Goal: Transaction & Acquisition: Subscribe to service/newsletter

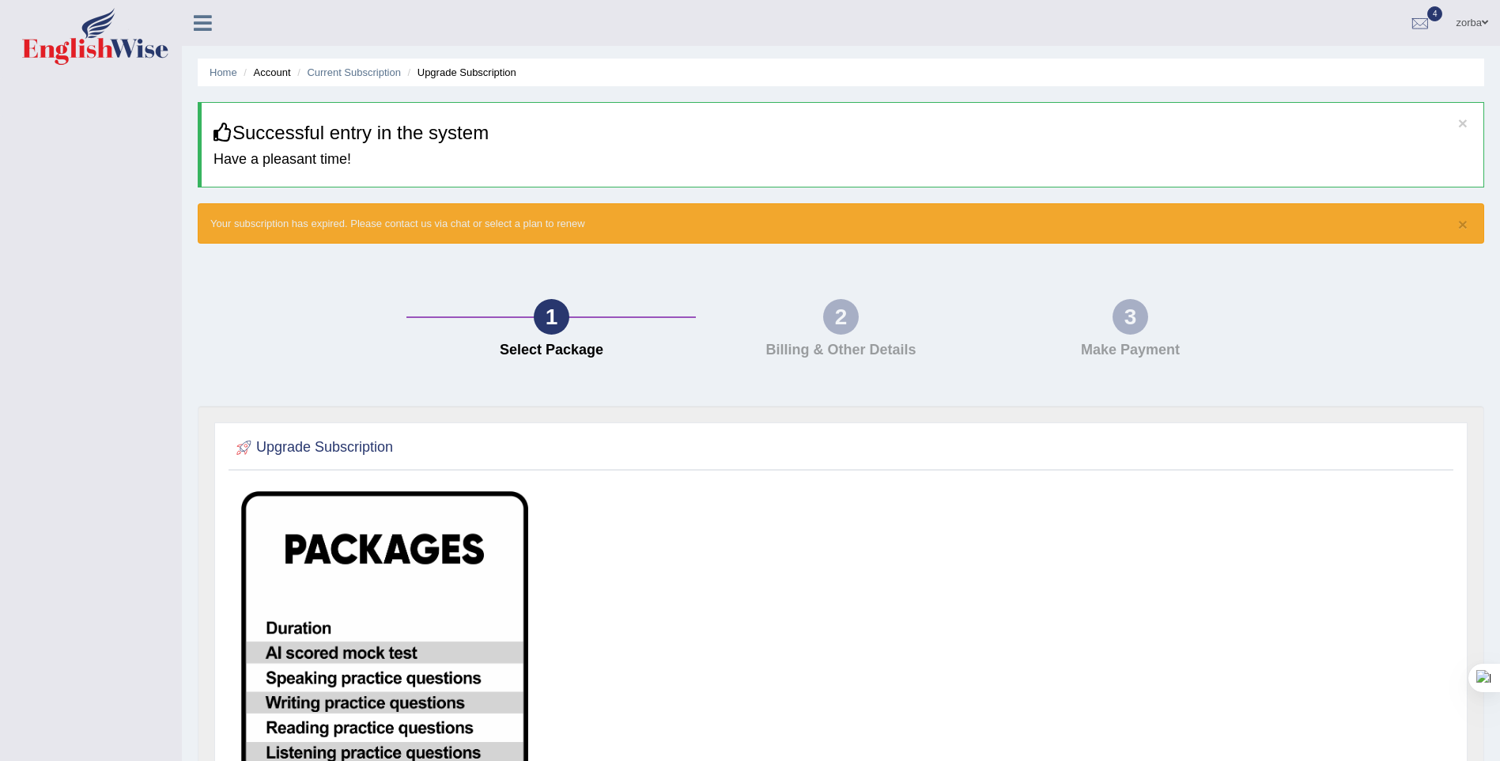
click at [1482, 23] on span at bounding box center [1485, 22] width 6 height 10
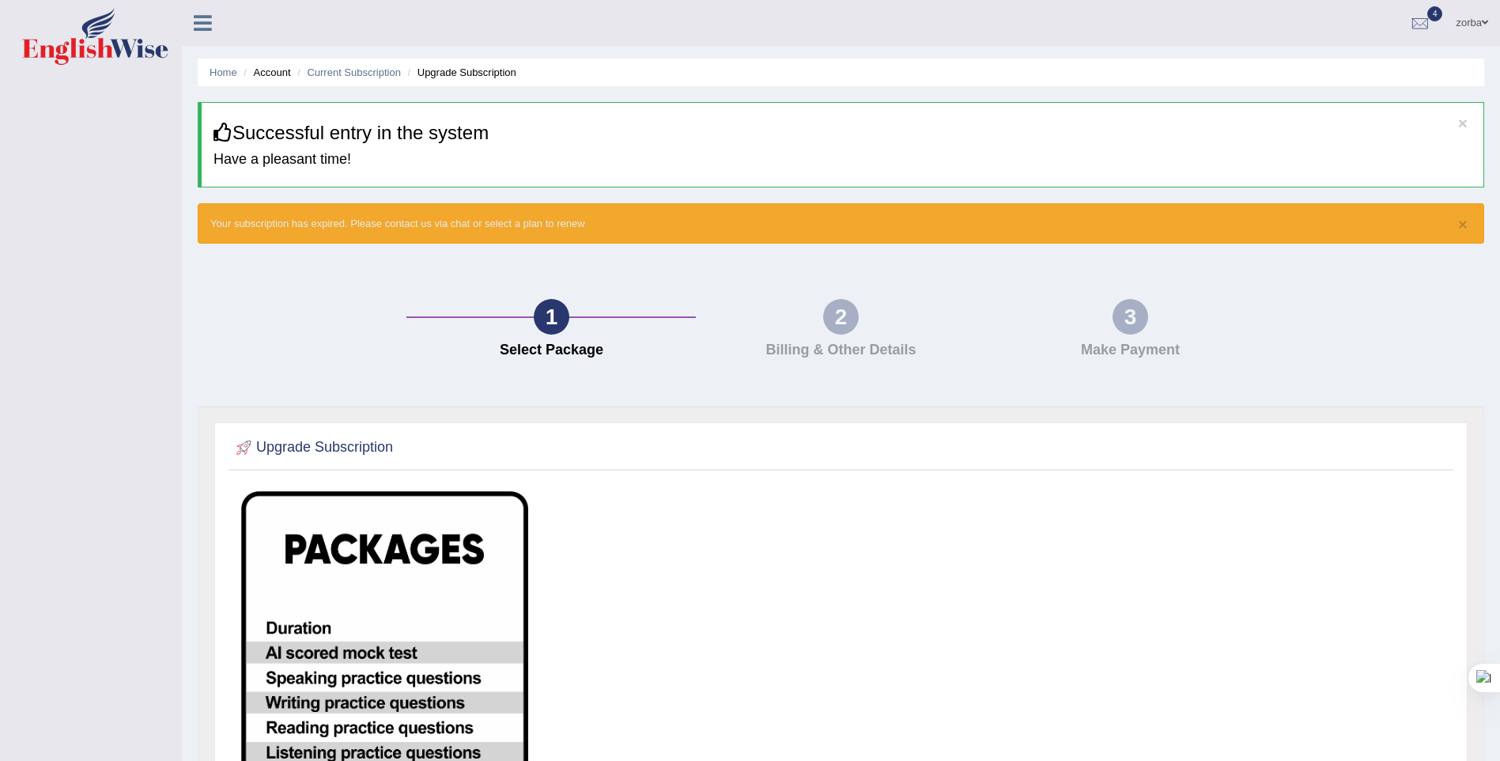
click at [1480, 24] on link "zorba" at bounding box center [1472, 20] width 56 height 41
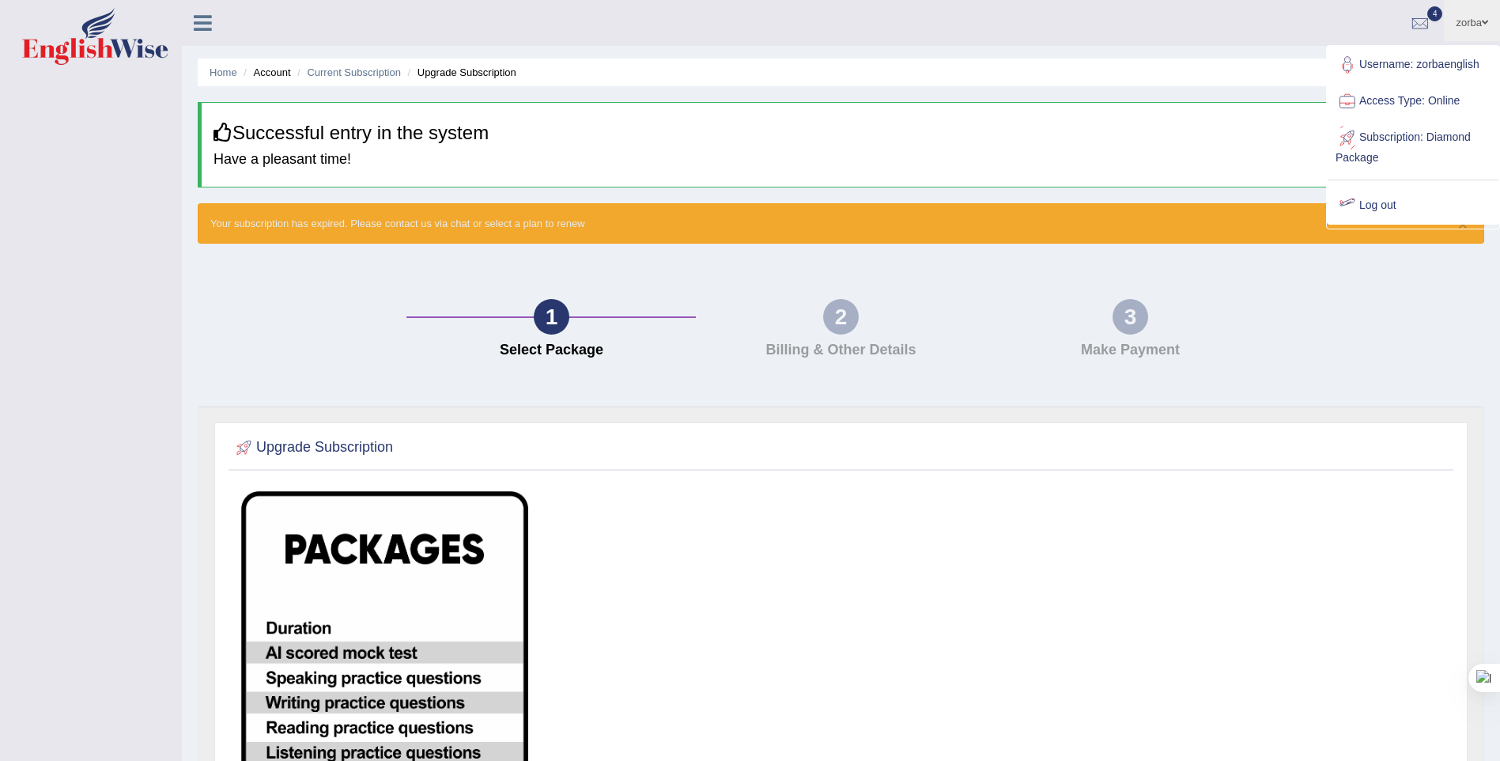
click at [1344, 319] on div "1 Select Package 2 Billing & Other Details 3 Make Payment" at bounding box center [841, 332] width 1302 height 146
